Goal: Task Accomplishment & Management: Manage account settings

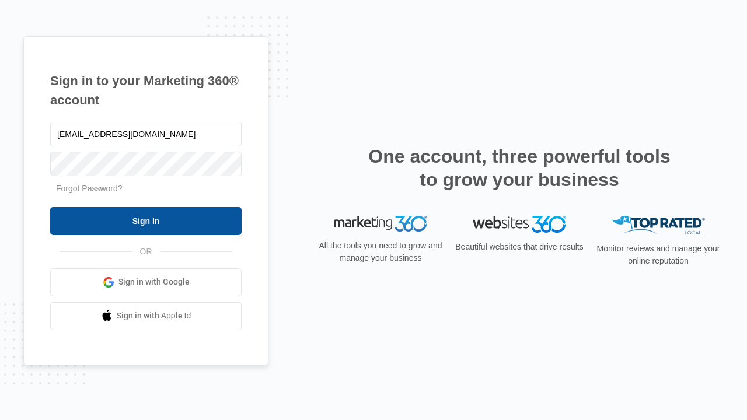
click at [146, 220] on input "Sign In" at bounding box center [145, 221] width 191 height 28
